Goal: Find specific page/section: Find specific page/section

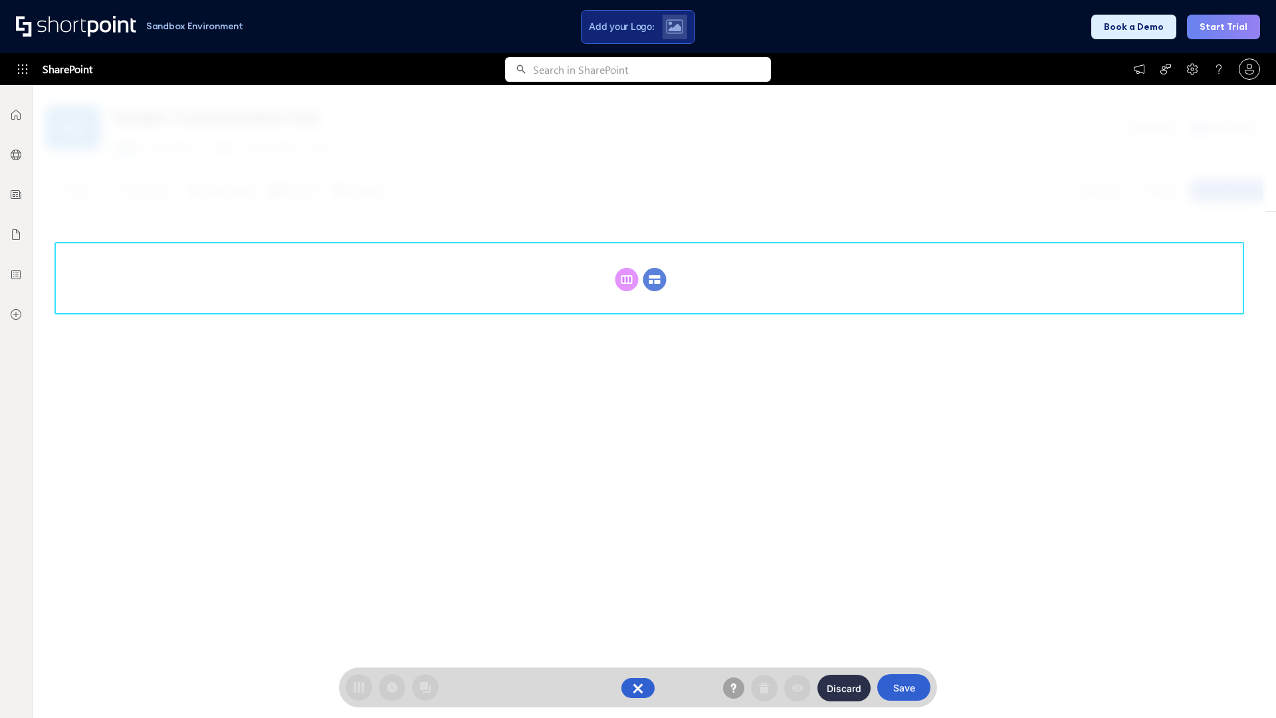
scroll to position [183, 0]
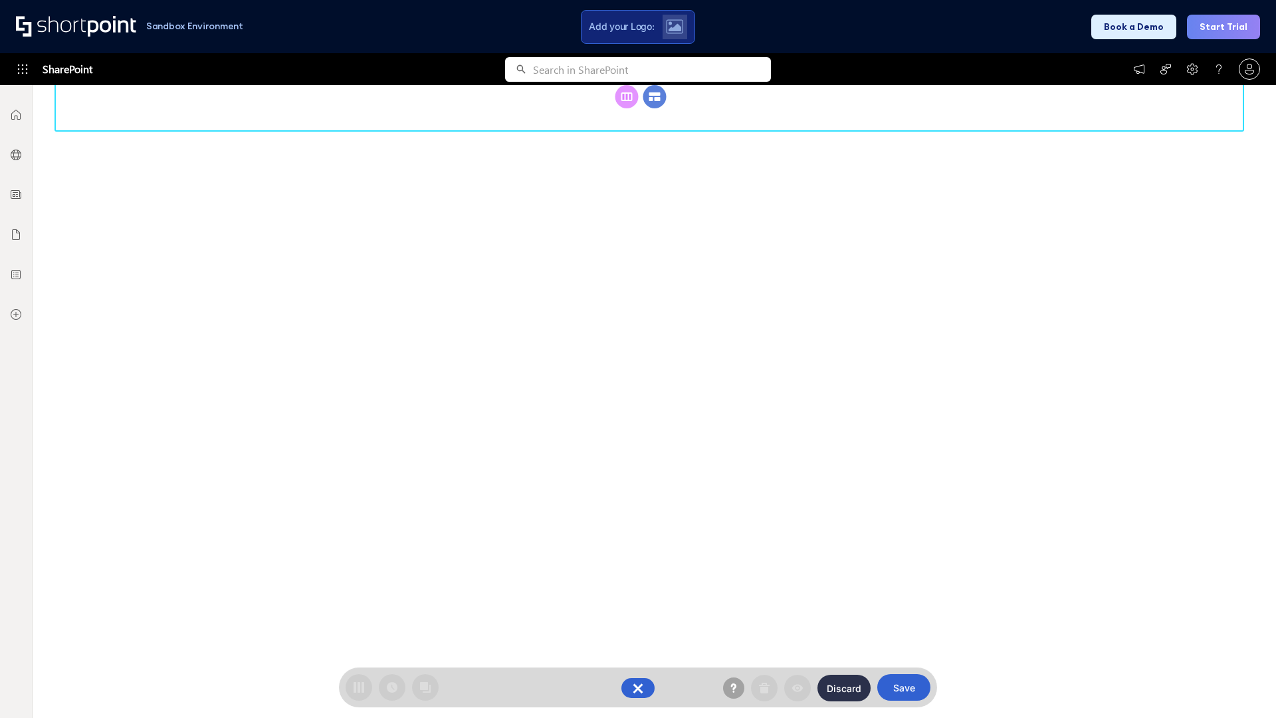
click at [654, 108] on circle at bounding box center [654, 96] width 23 height 23
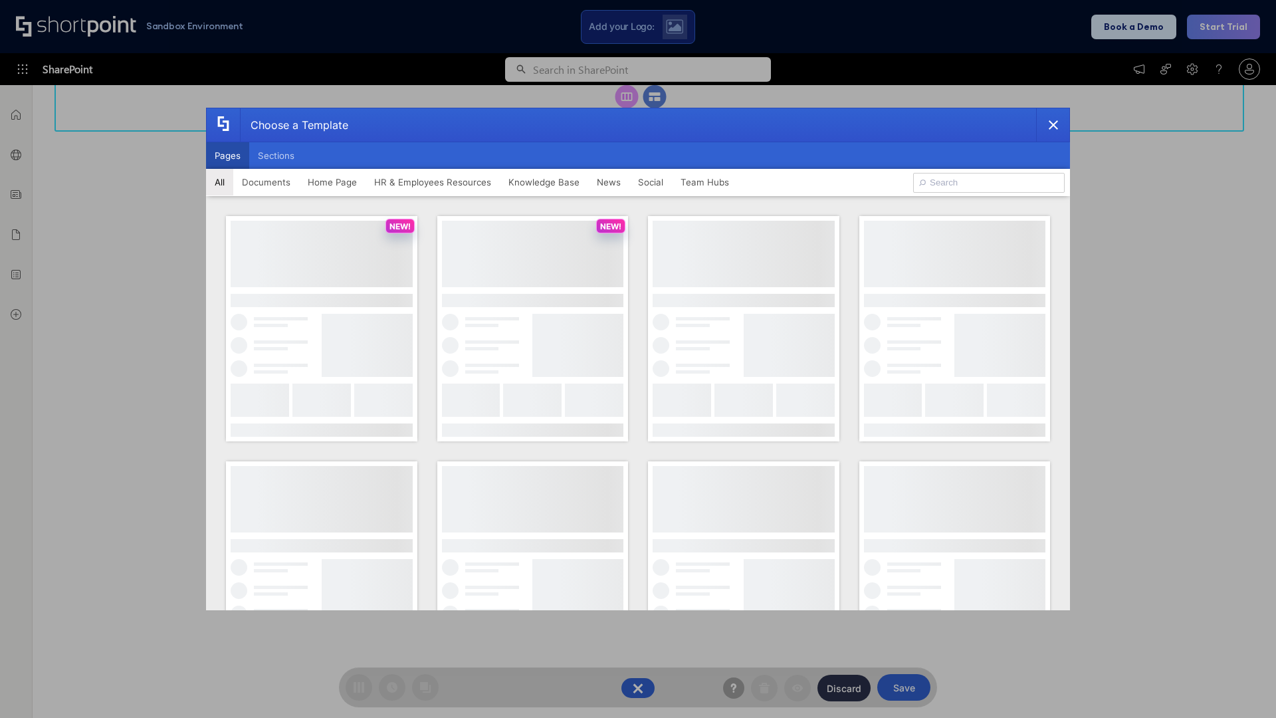
scroll to position [0, 0]
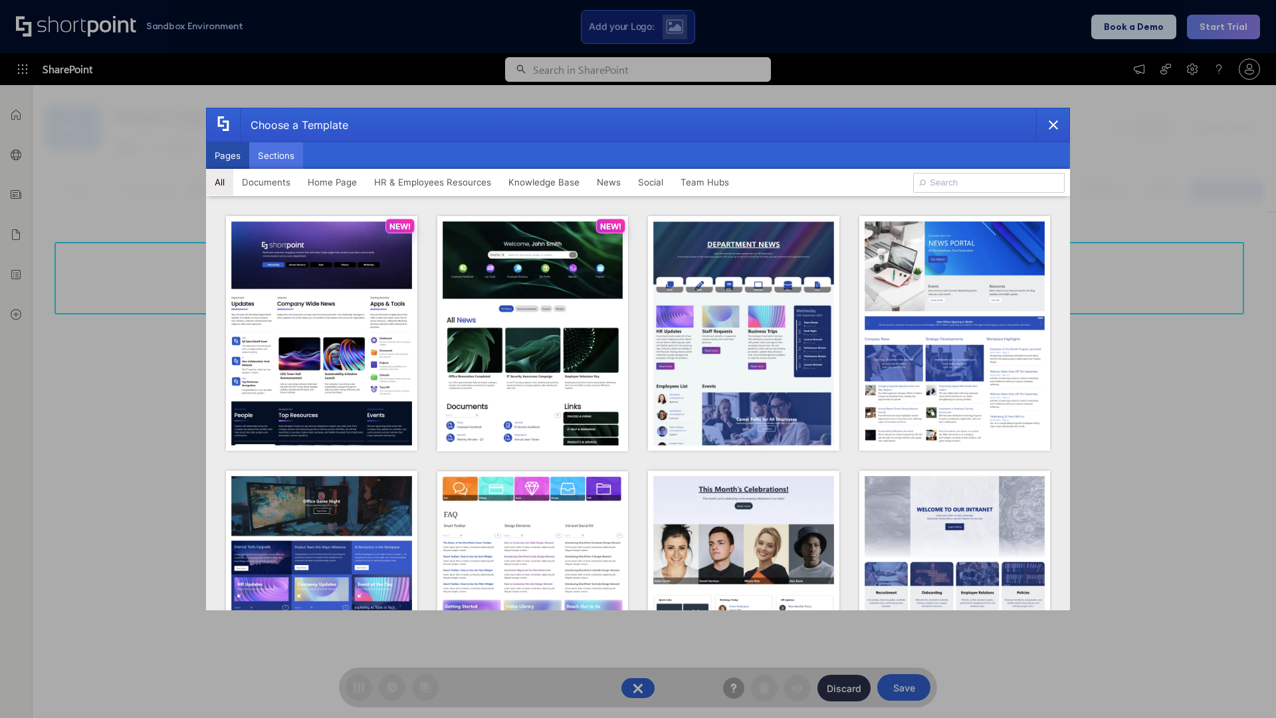
click at [276, 155] on button "Sections" at bounding box center [276, 155] width 54 height 27
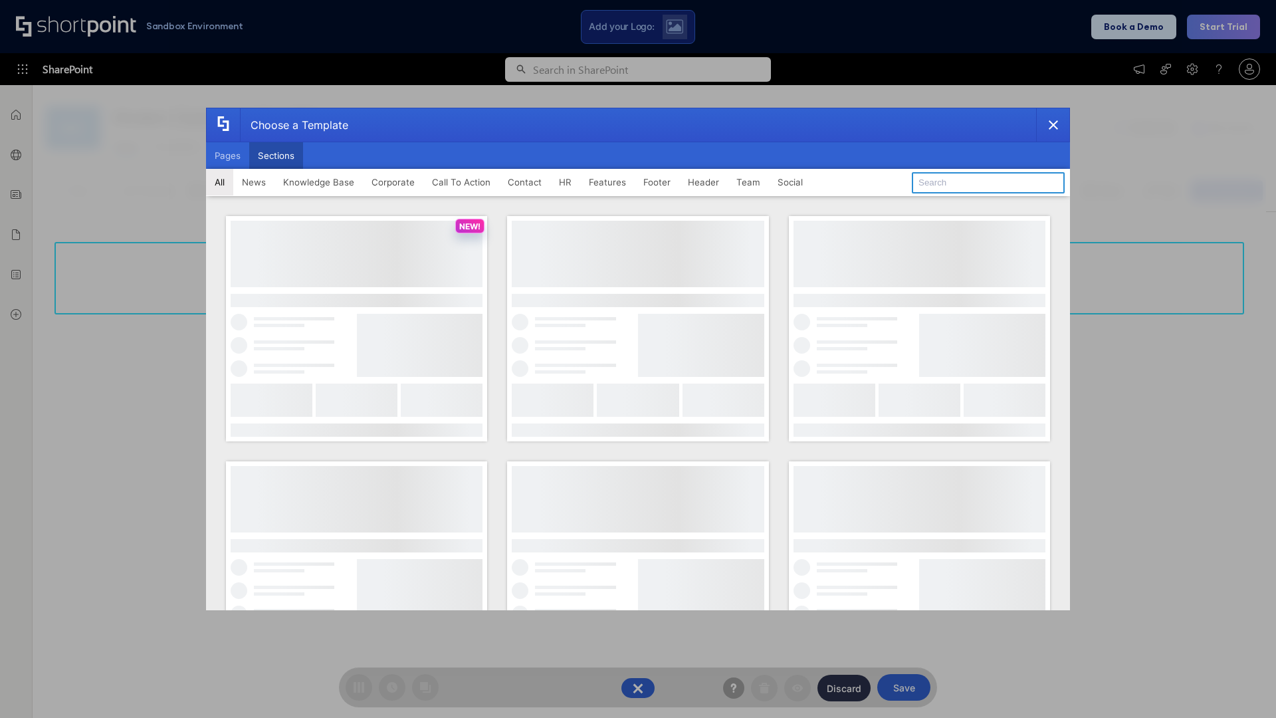
type input "Employee Spotlight 1"
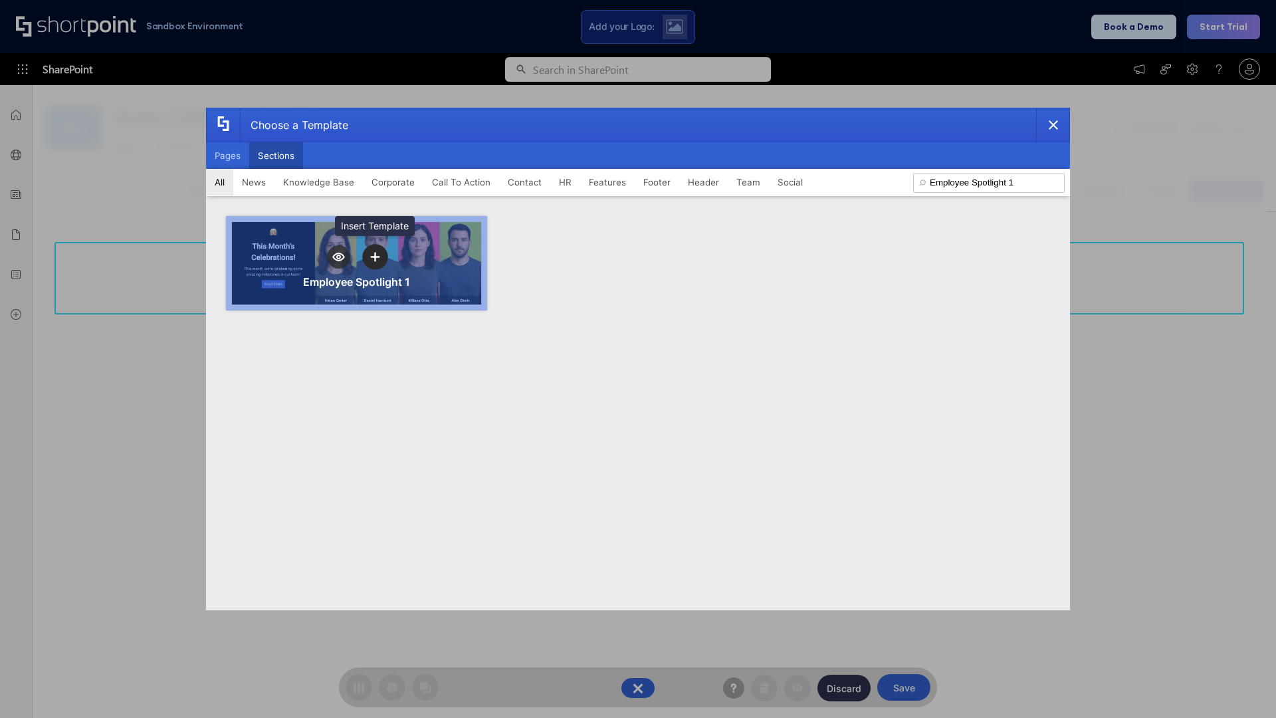
click at [375, 256] on icon "template selector" at bounding box center [374, 256] width 9 height 9
